Goal: Find contact information: Obtain details needed to contact an individual or organization

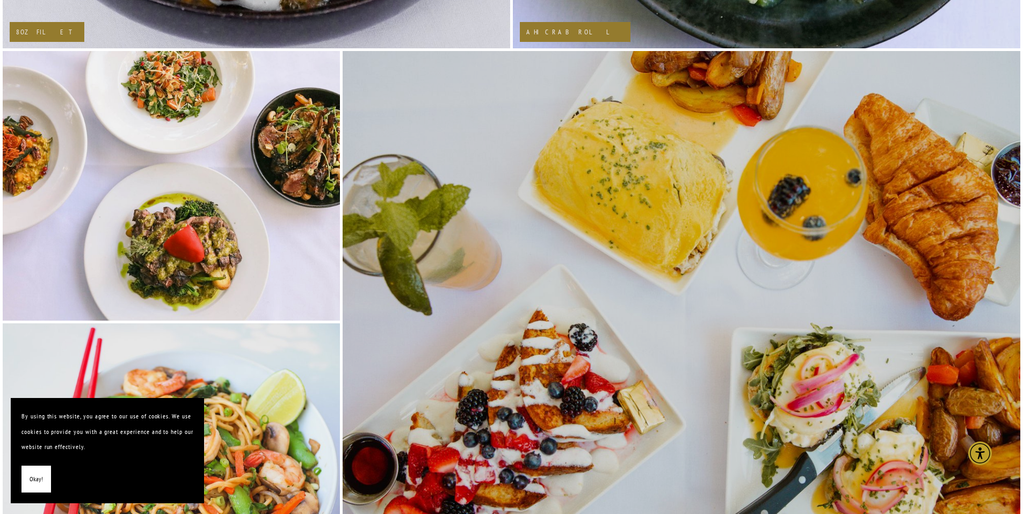
scroll to position [2256, 0]
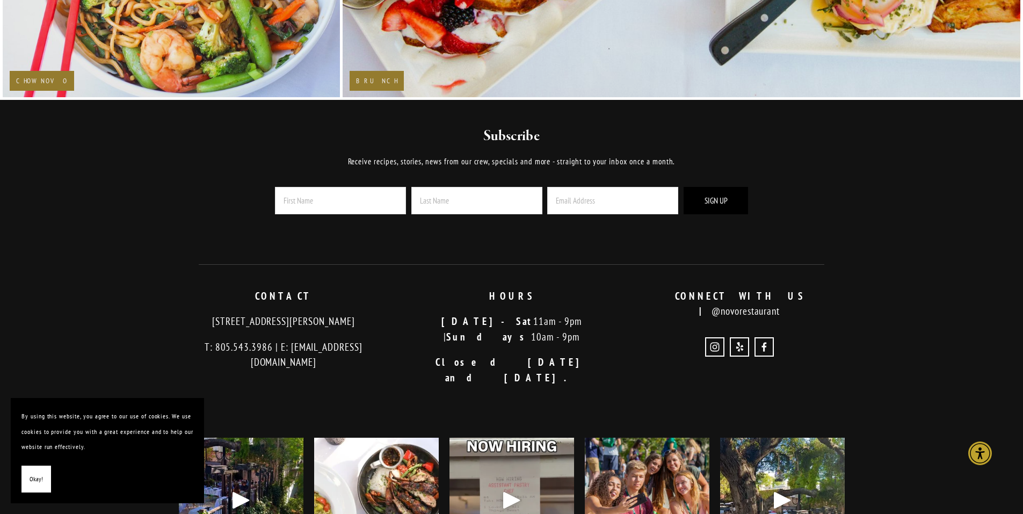
scroll to position [2620, 0]
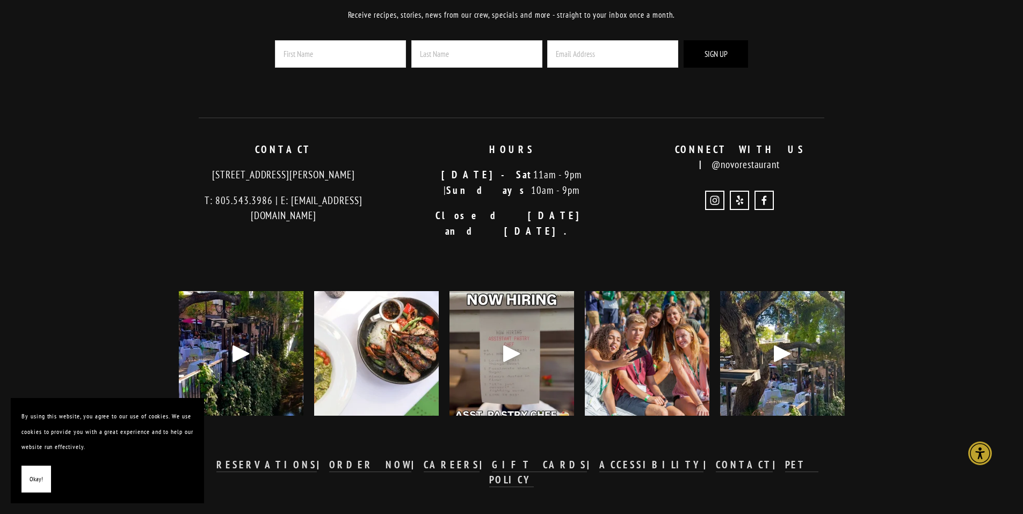
click at [774, 151] on p "CONNECT WITH US | @novorestaurant" at bounding box center [740, 157] width 210 height 31
click at [716, 458] on strong "CONTACT" at bounding box center [744, 464] width 57 height 13
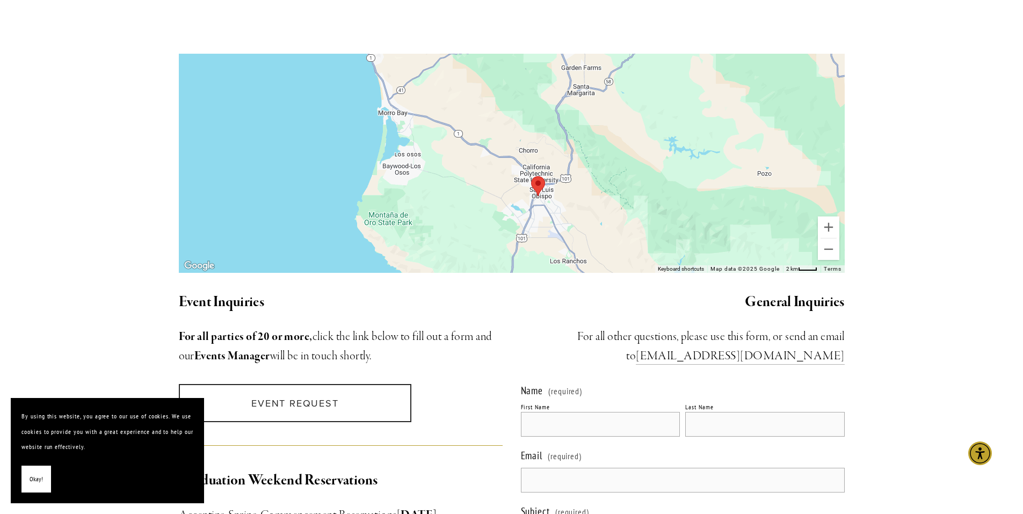
scroll to position [752, 0]
click at [816, 348] on link "[EMAIL_ADDRESS][DOMAIN_NAME]" at bounding box center [740, 356] width 208 height 16
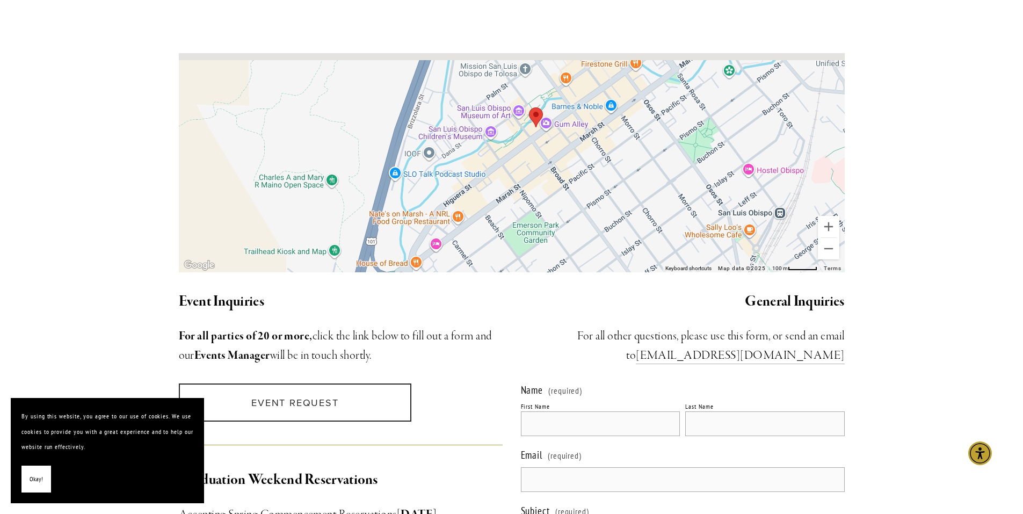
drag, startPoint x: 520, startPoint y: 52, endPoint x: 558, endPoint y: 136, distance: 91.8
click at [558, 136] on div at bounding box center [512, 162] width 666 height 219
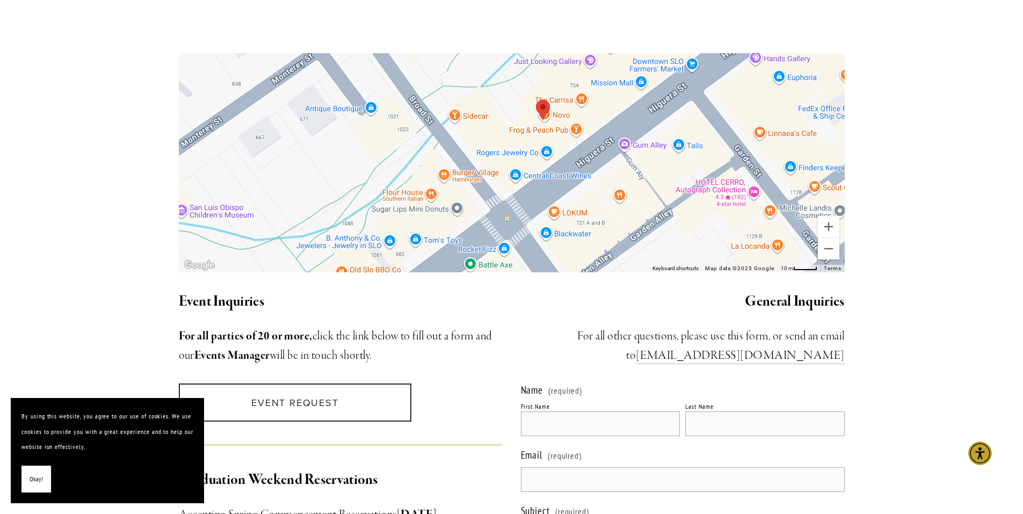
drag, startPoint x: 544, startPoint y: 85, endPoint x: 560, endPoint y: 110, distance: 29.9
click at [560, 110] on div at bounding box center [512, 162] width 666 height 219
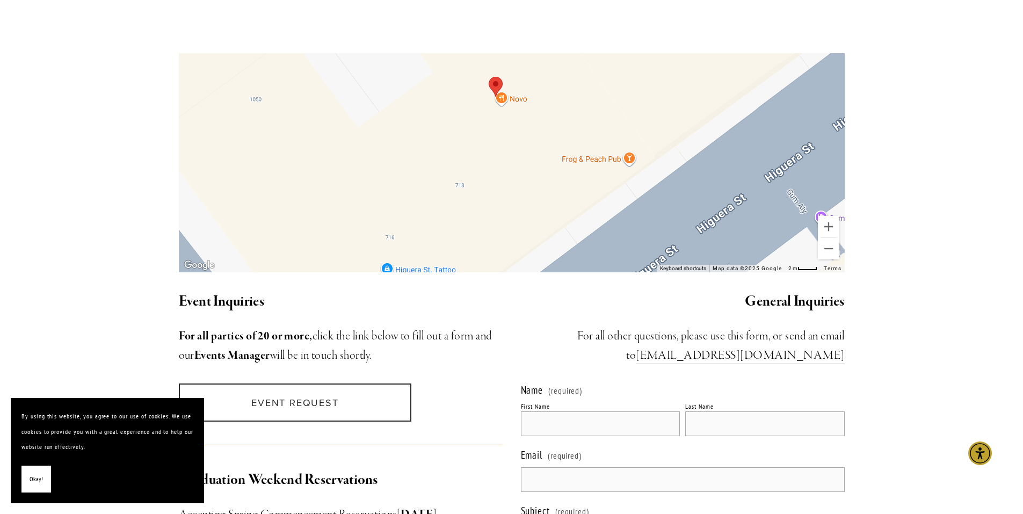
click at [512, 85] on div at bounding box center [512, 162] width 666 height 219
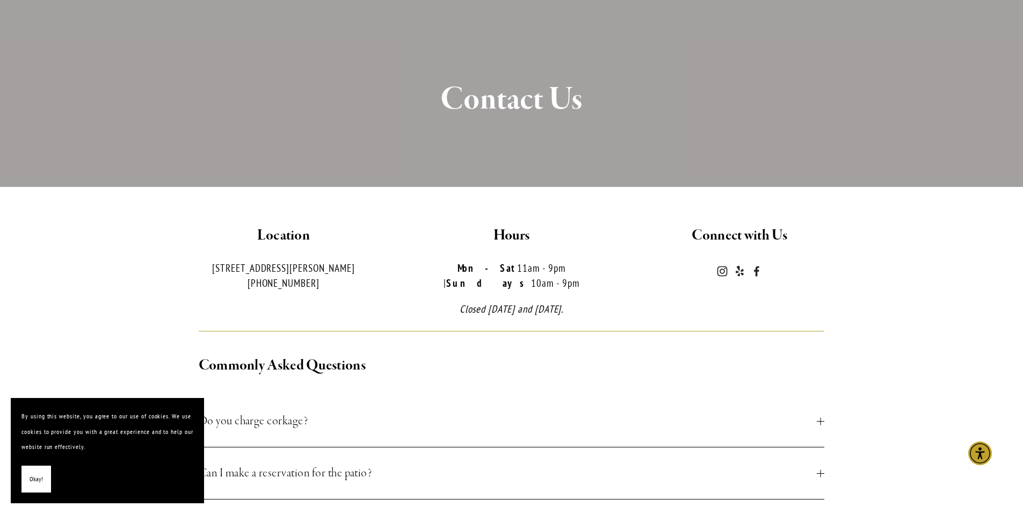
scroll to position [0, 0]
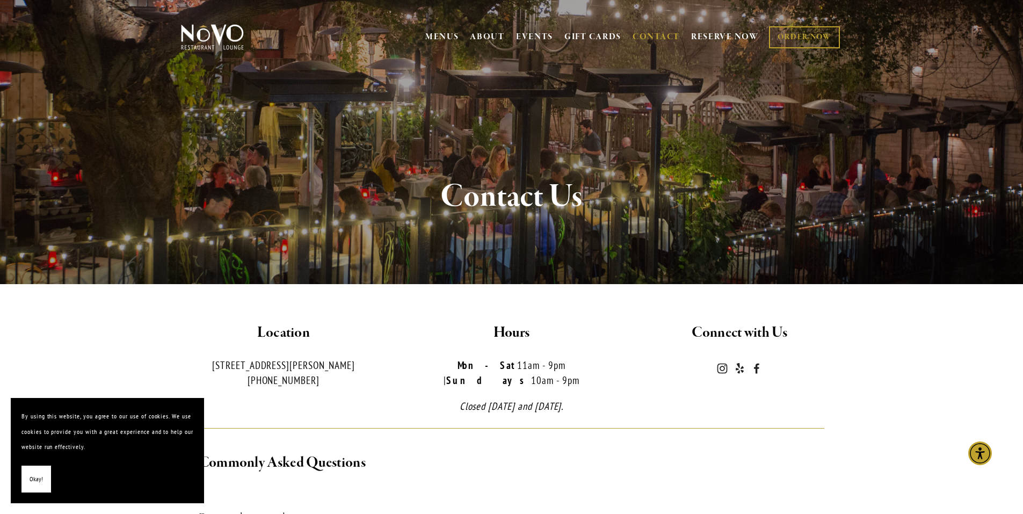
click at [570, 331] on h2 "Hours" at bounding box center [512, 333] width 210 height 23
